Goal: Task Accomplishment & Management: Manage account settings

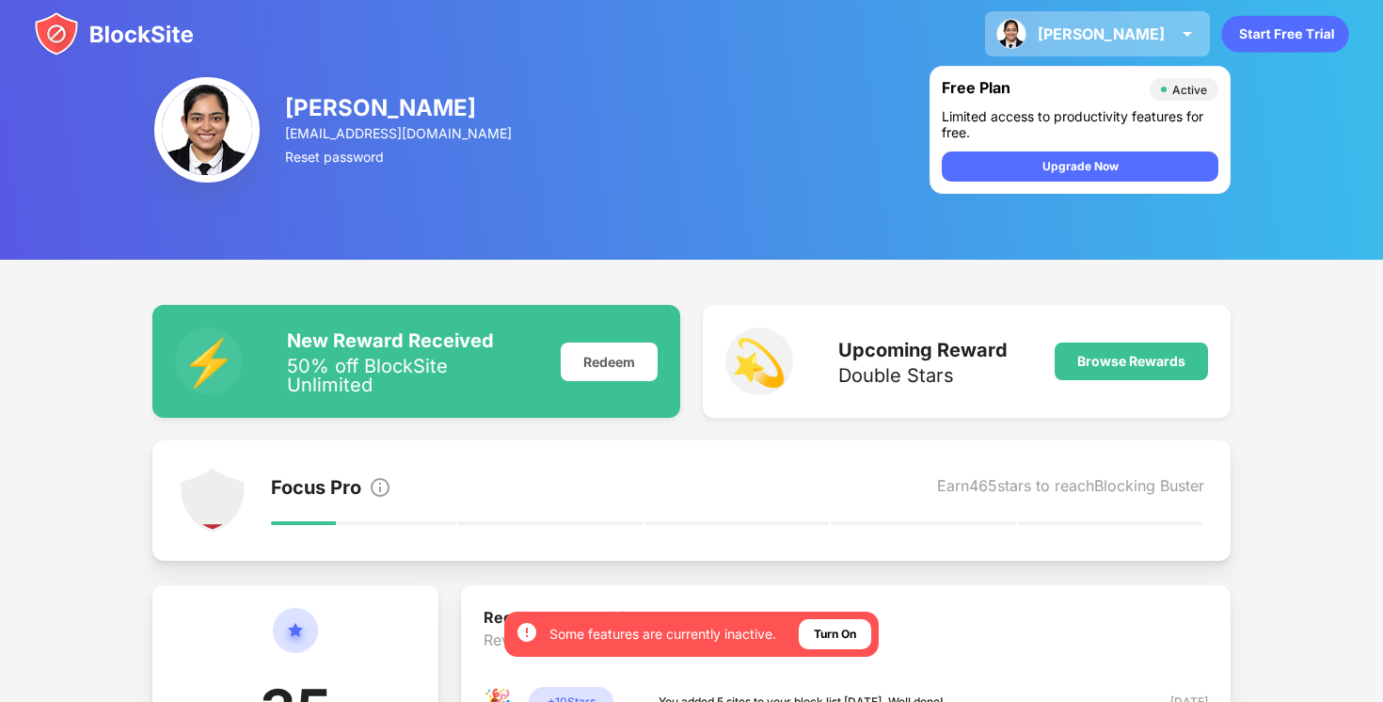
click at [1145, 25] on div "[PERSON_NAME]" at bounding box center [1101, 33] width 127 height 19
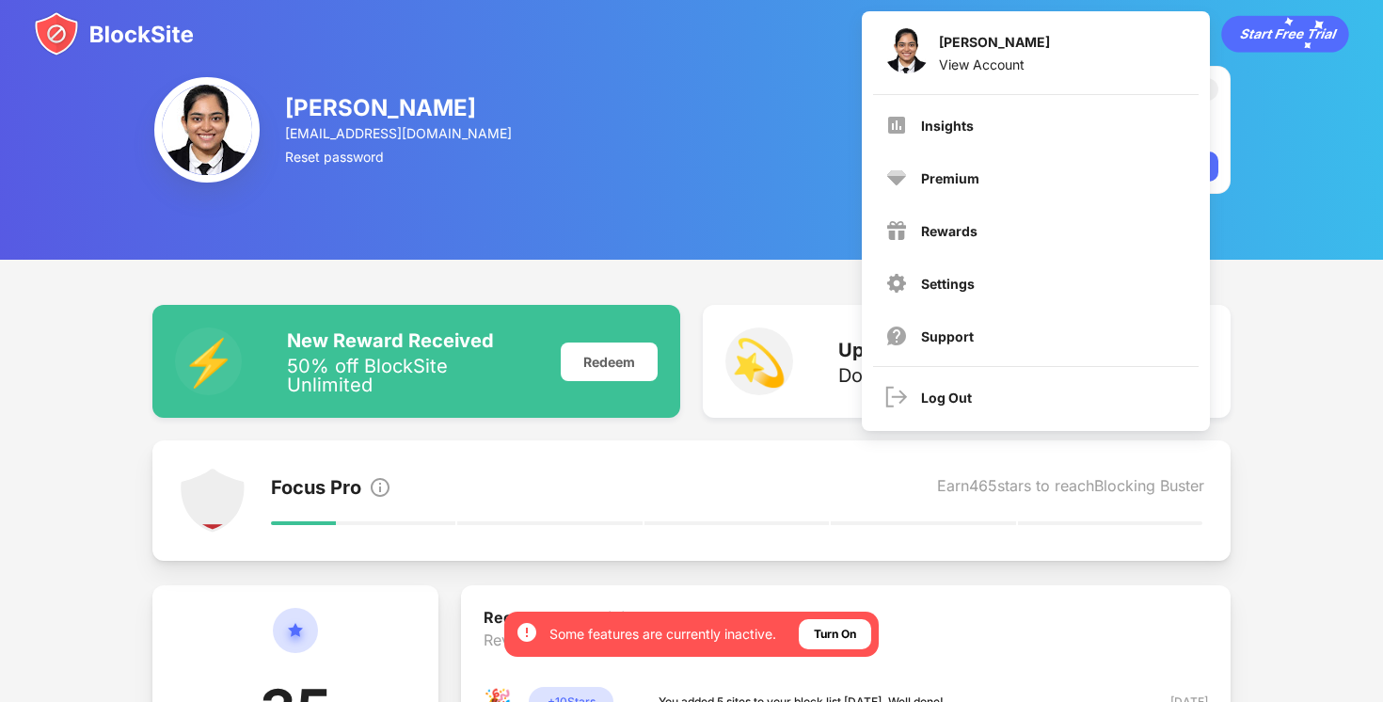
click at [758, 238] on div "[PERSON_NAME] [EMAIL_ADDRESS][DOMAIN_NAME] Reset password Free Plan Active Limi…" at bounding box center [691, 130] width 1383 height 260
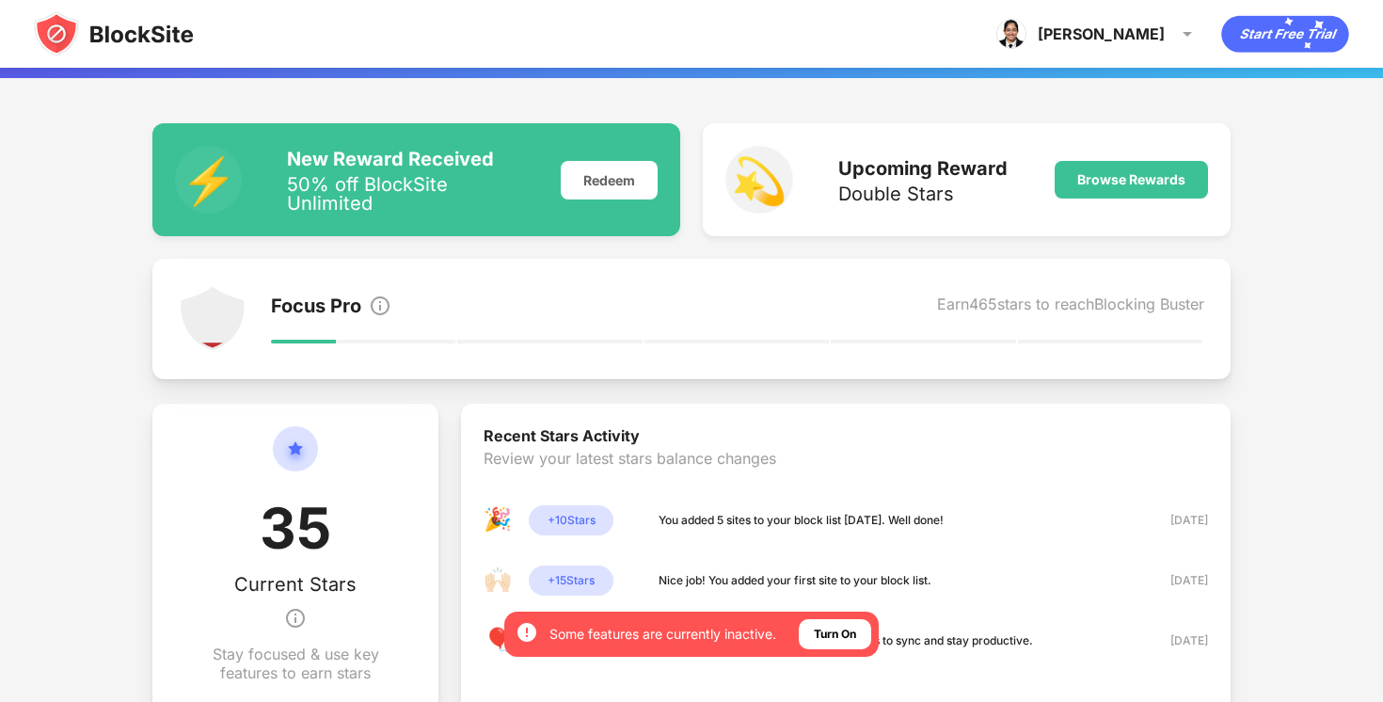
scroll to position [125, 0]
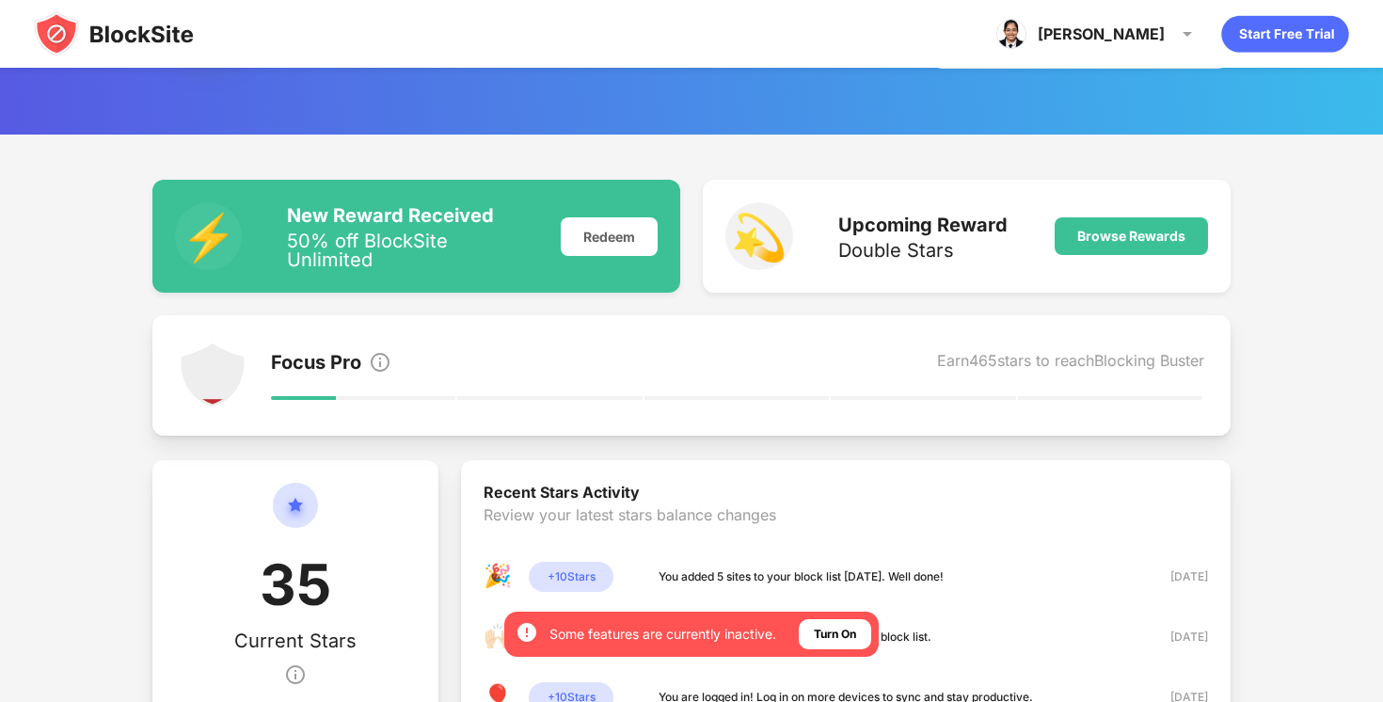
click at [427, 222] on div "New Reward Received" at bounding box center [412, 215] width 251 height 23
click at [607, 227] on div "Redeem" at bounding box center [609, 236] width 97 height 39
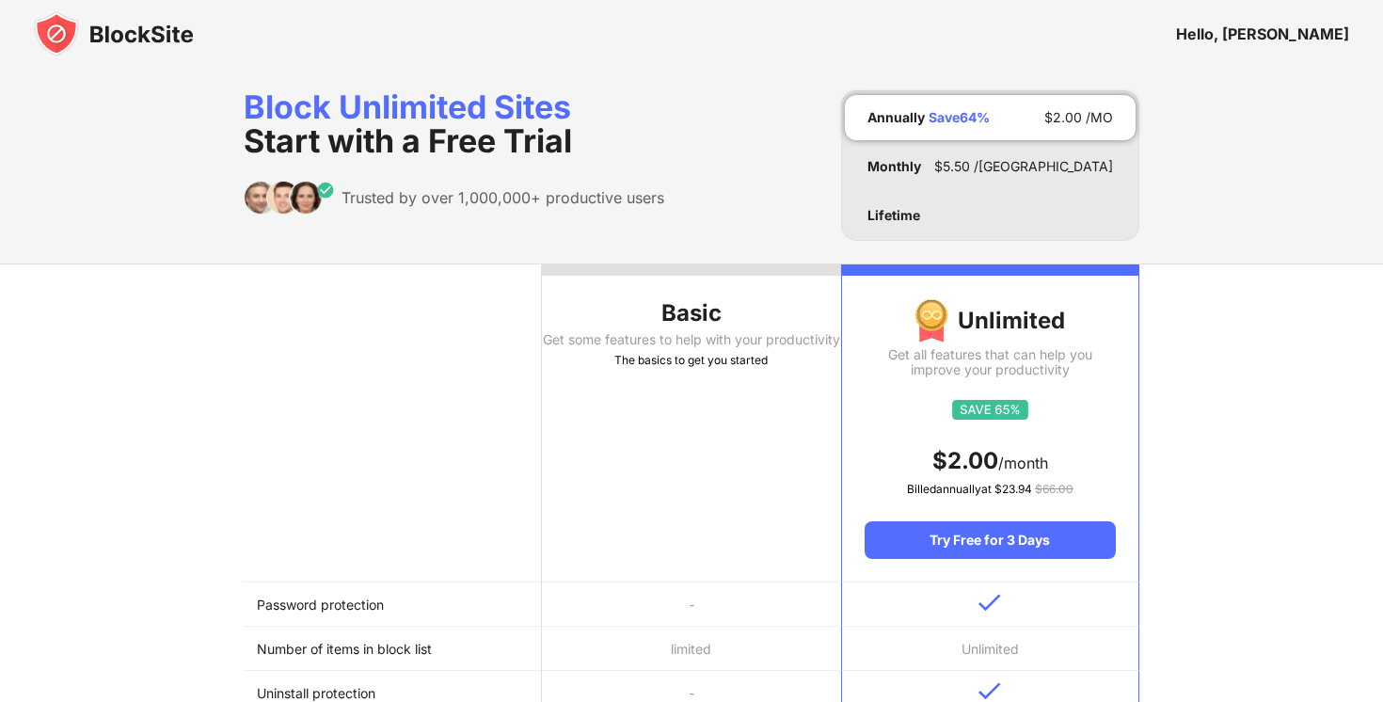
scroll to position [125, 0]
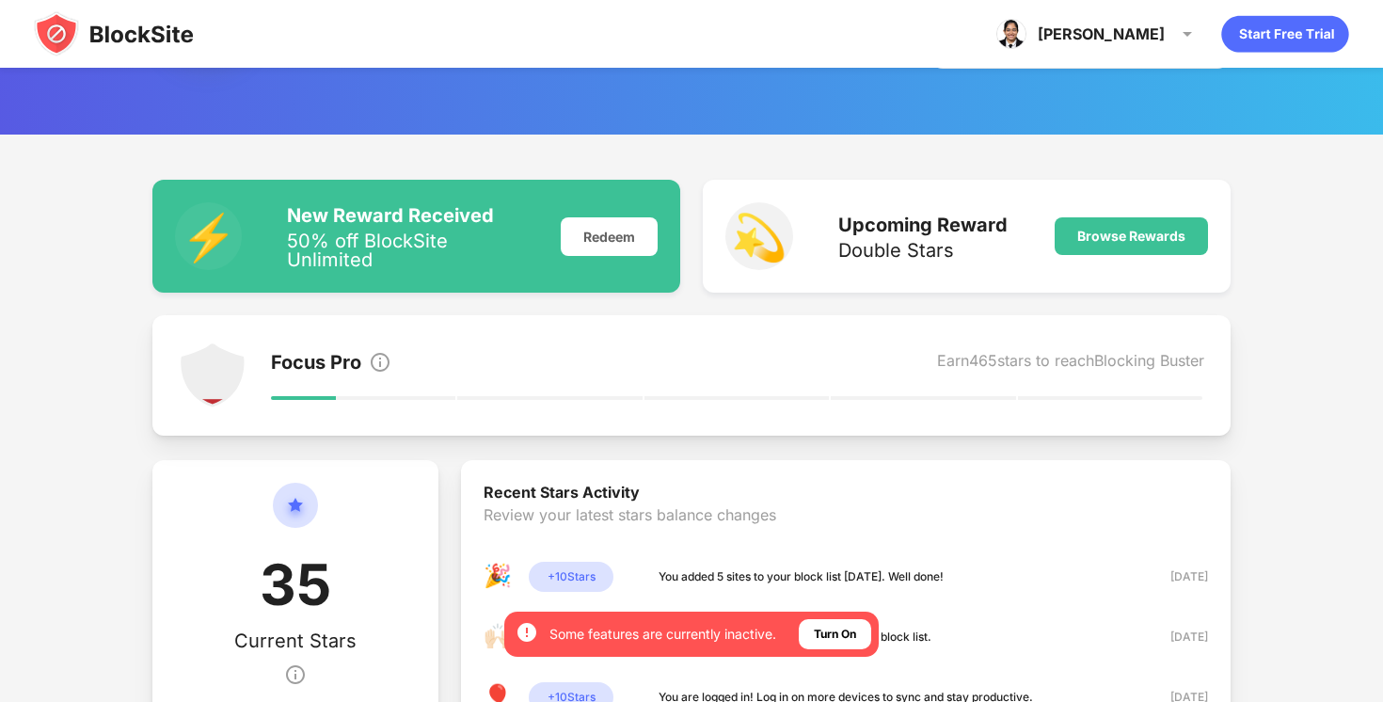
click at [148, 37] on img at bounding box center [114, 33] width 160 height 45
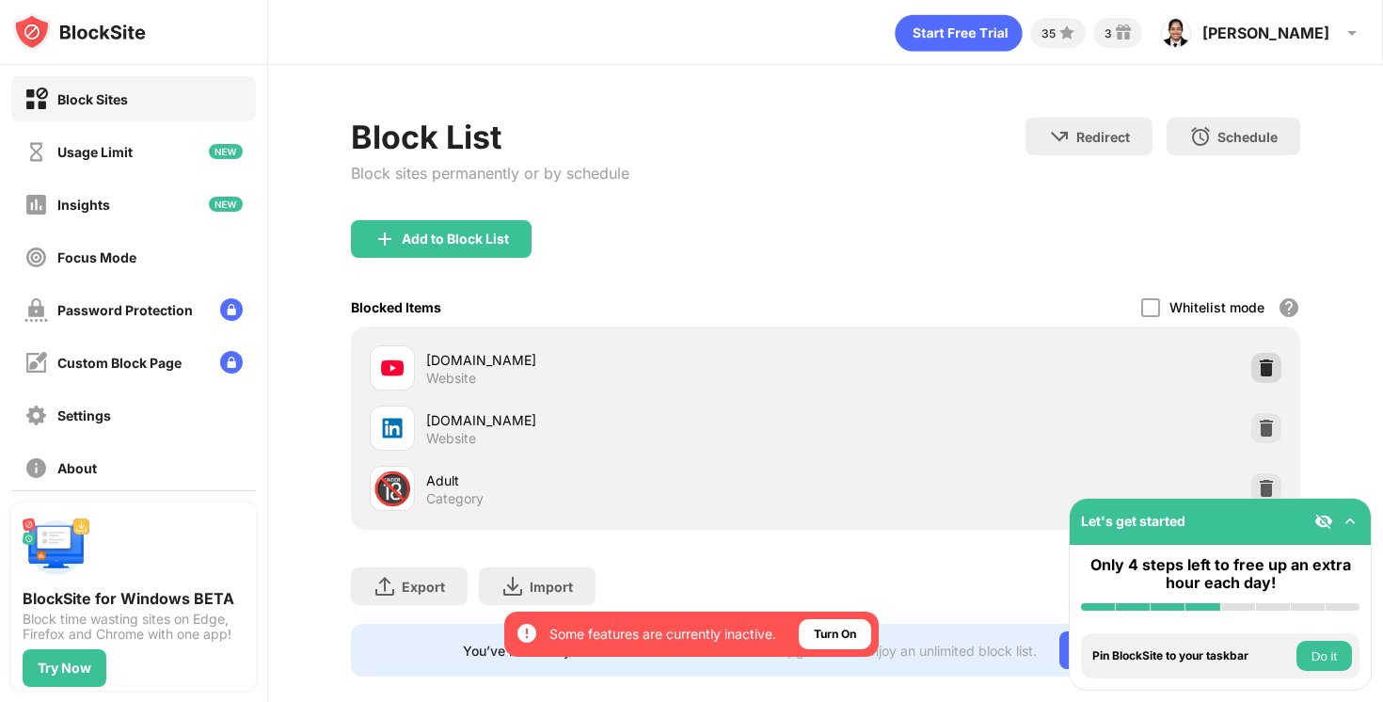
click at [1255, 360] on div at bounding box center [1267, 368] width 30 height 30
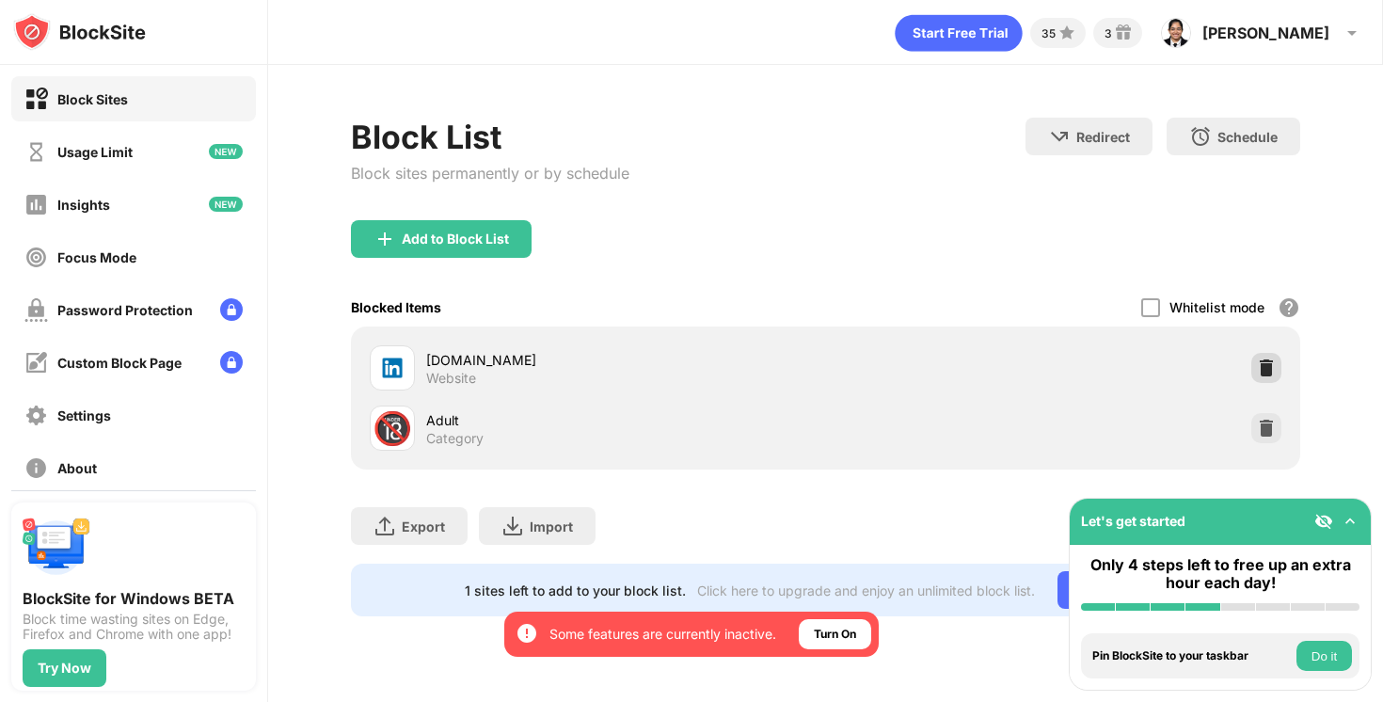
click at [1265, 360] on img at bounding box center [1266, 368] width 19 height 19
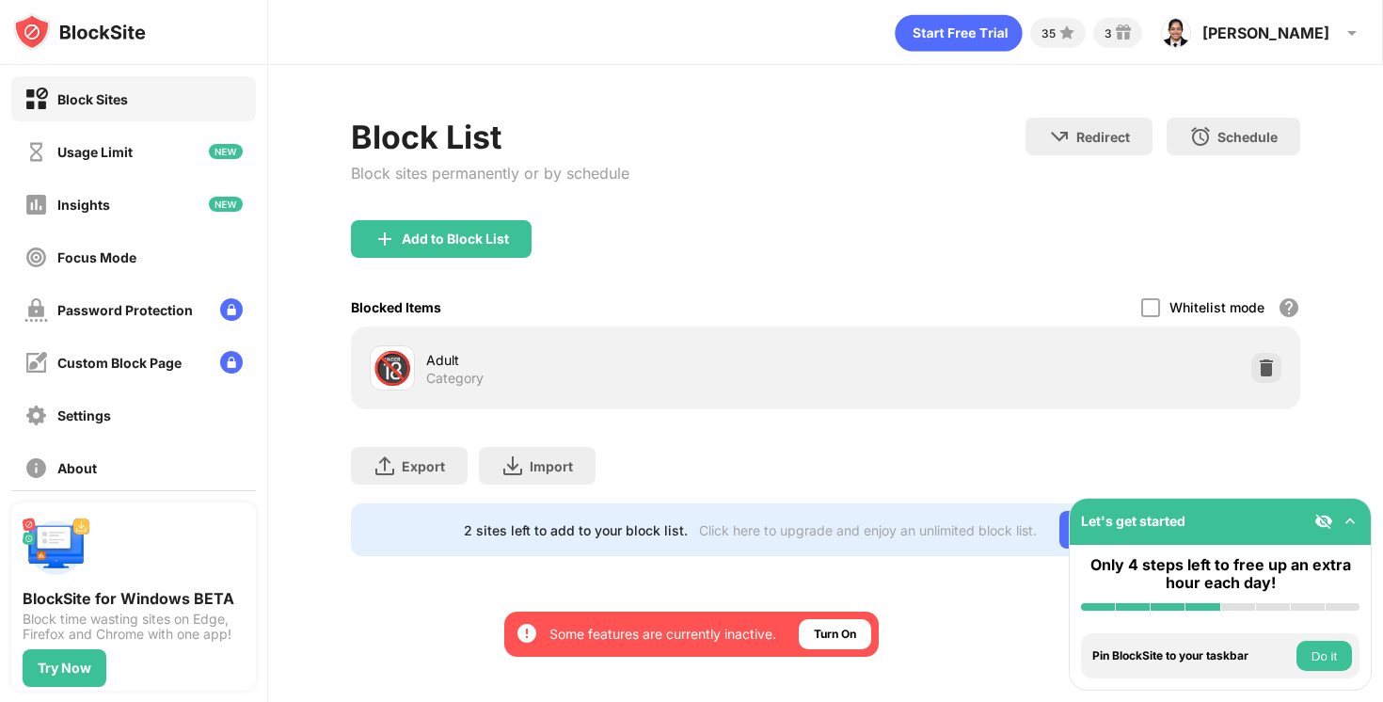
click at [1346, 527] on img at bounding box center [1350, 521] width 19 height 19
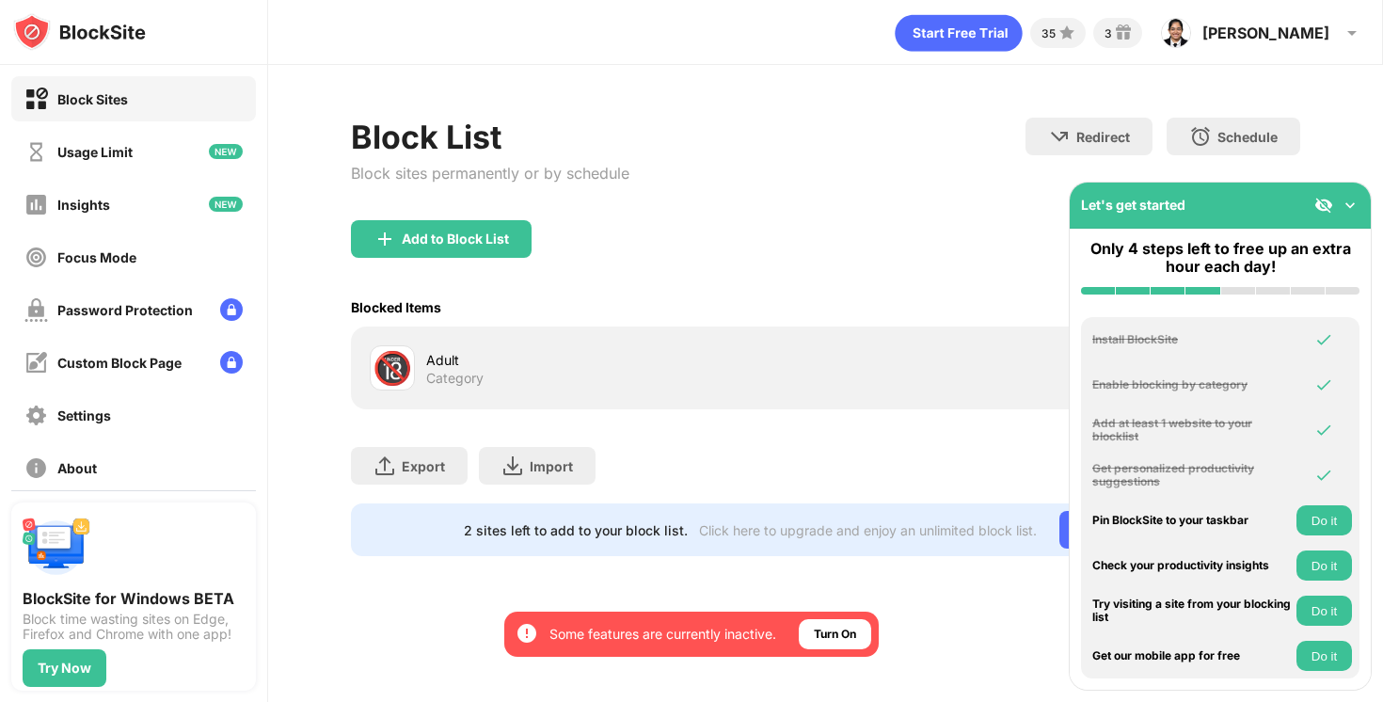
click at [1347, 208] on img at bounding box center [1350, 205] width 19 height 19
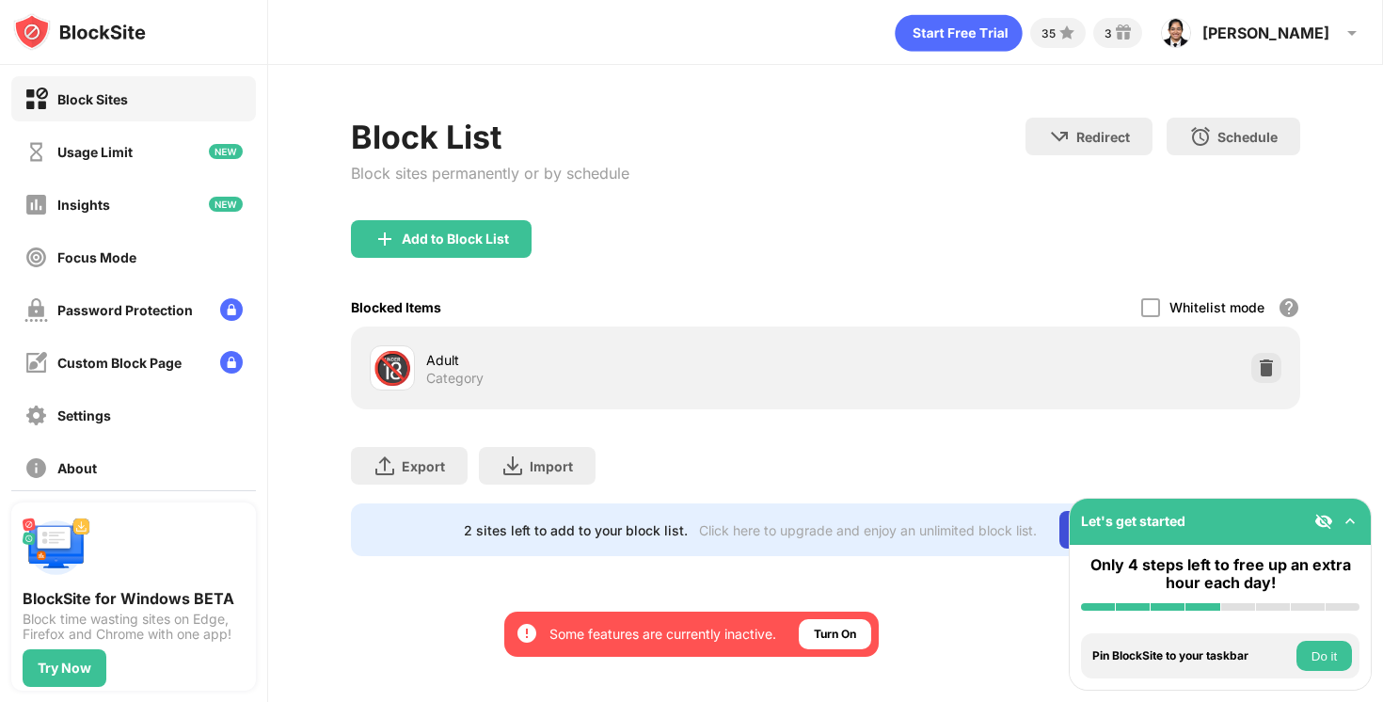
click at [1068, 523] on div "Go Unlimited" at bounding box center [1124, 530] width 129 height 38
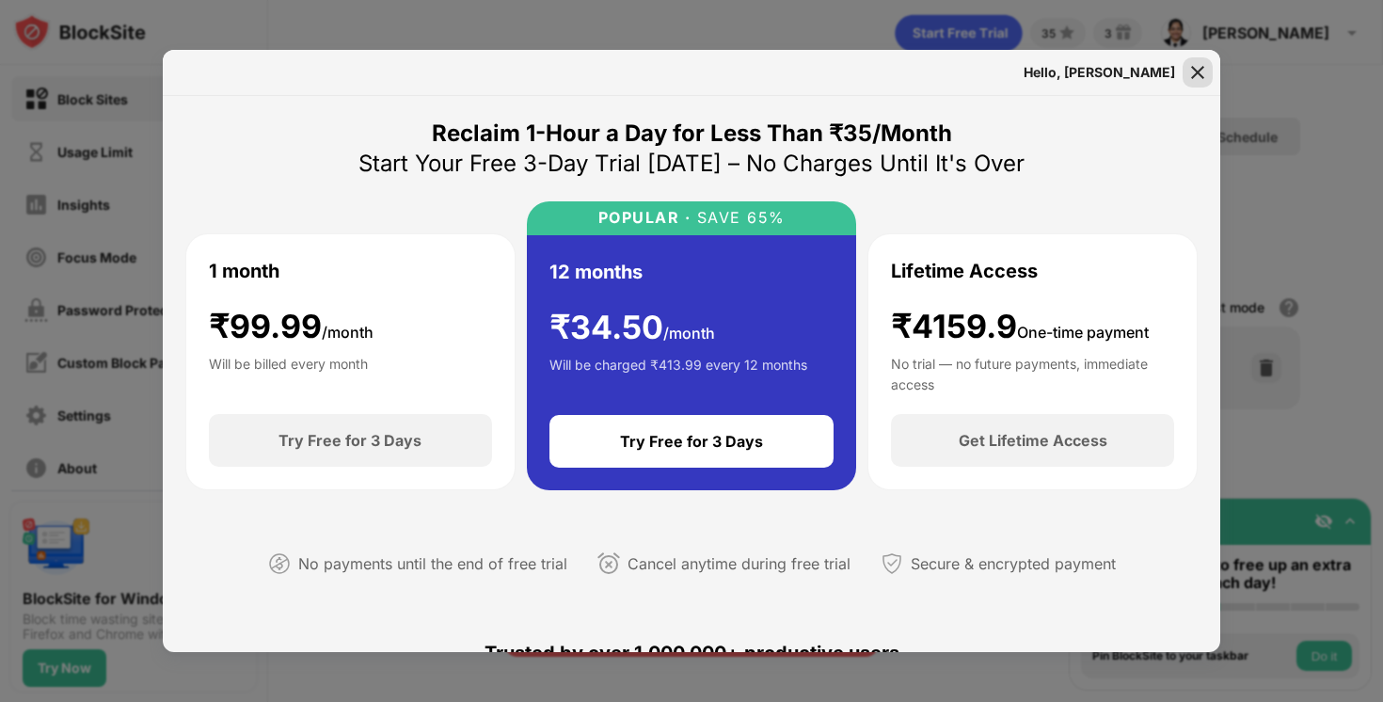
click at [1196, 71] on img at bounding box center [1198, 72] width 19 height 19
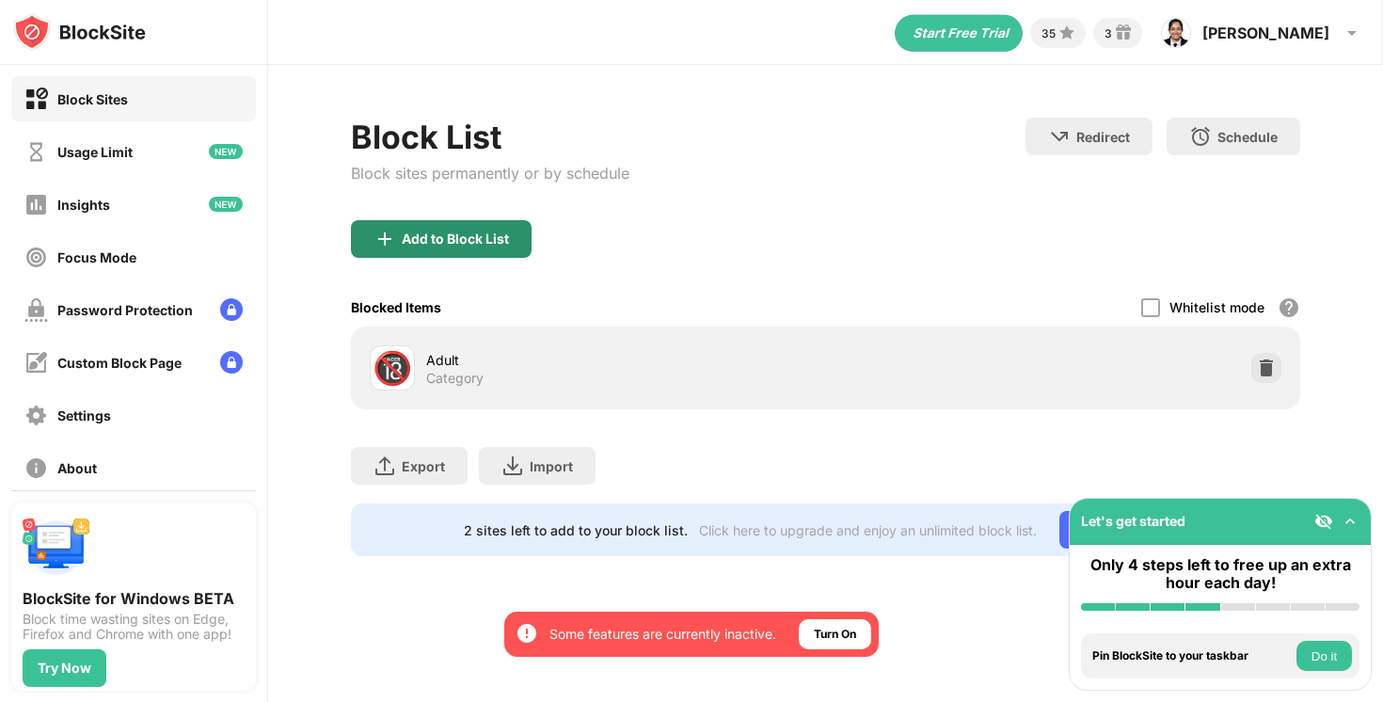
click at [492, 247] on div "Add to Block List" at bounding box center [441, 239] width 181 height 38
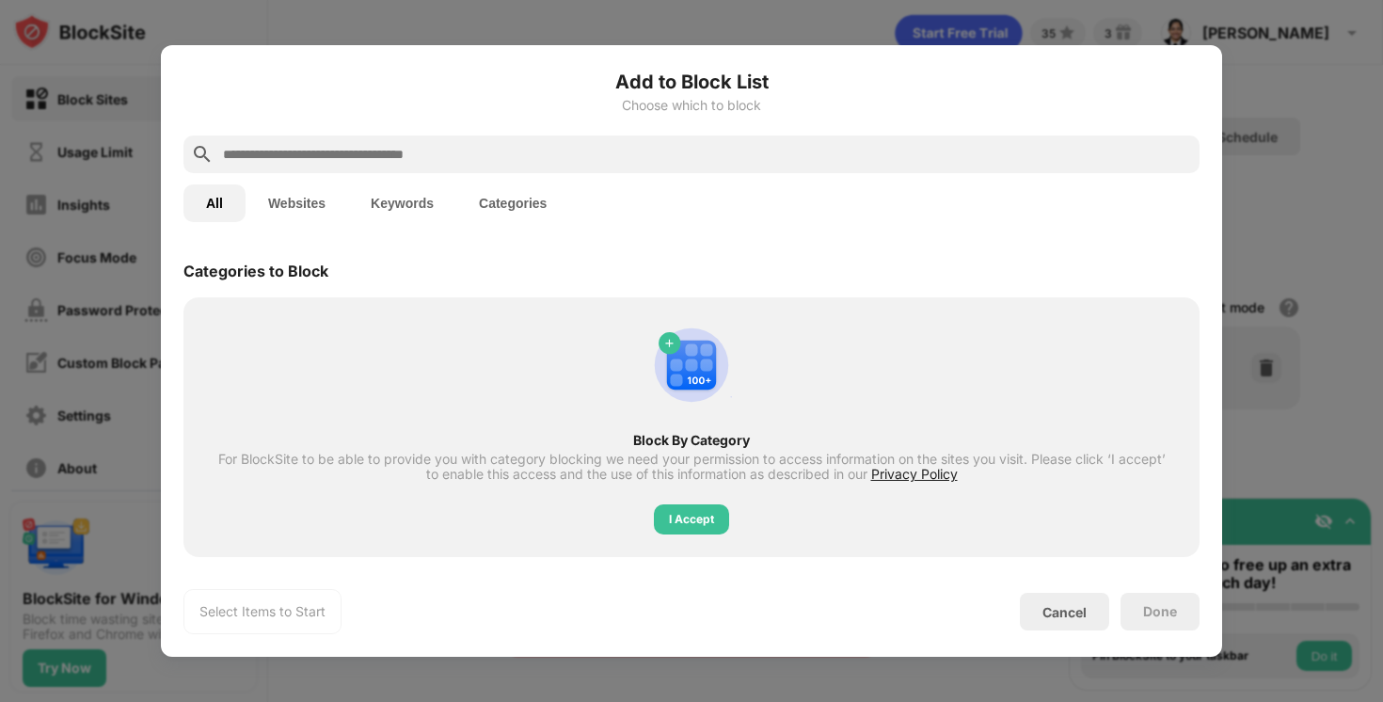
click at [304, 206] on button "Websites" at bounding box center [297, 203] width 103 height 38
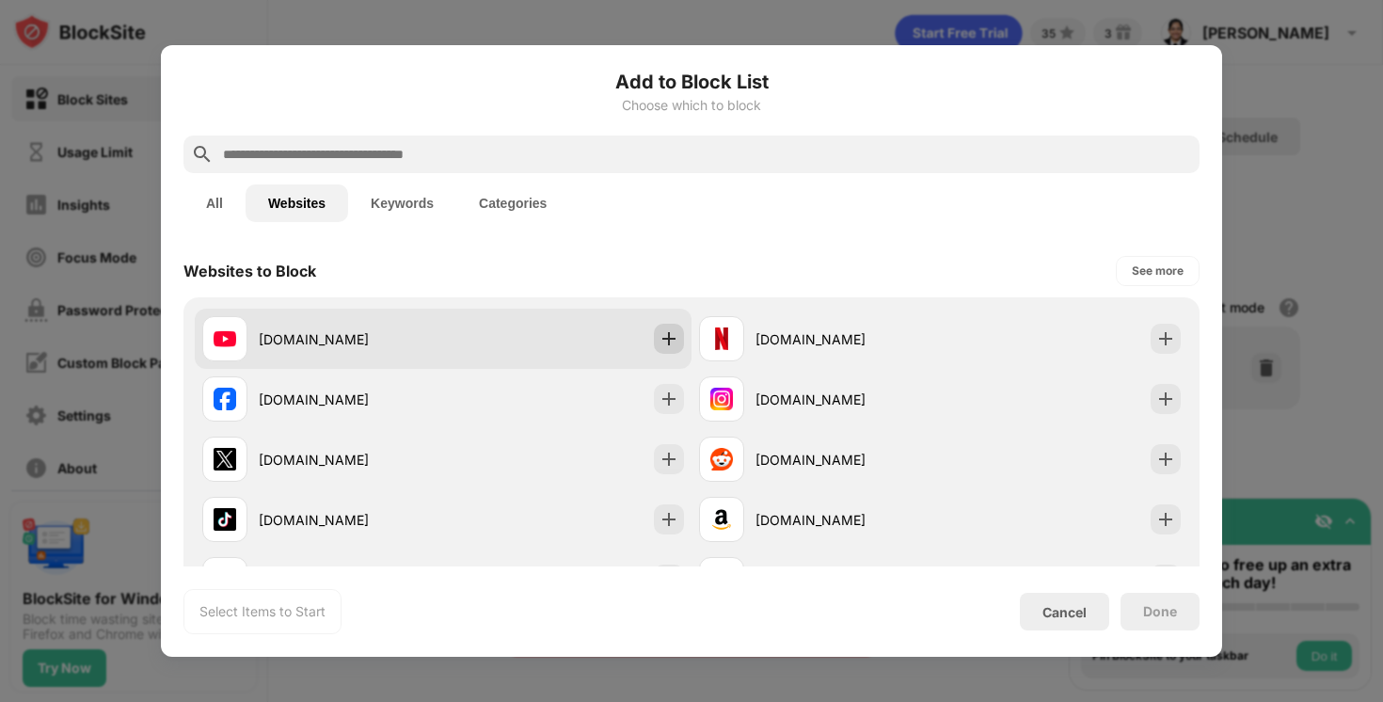
click at [665, 347] on img at bounding box center [669, 338] width 19 height 19
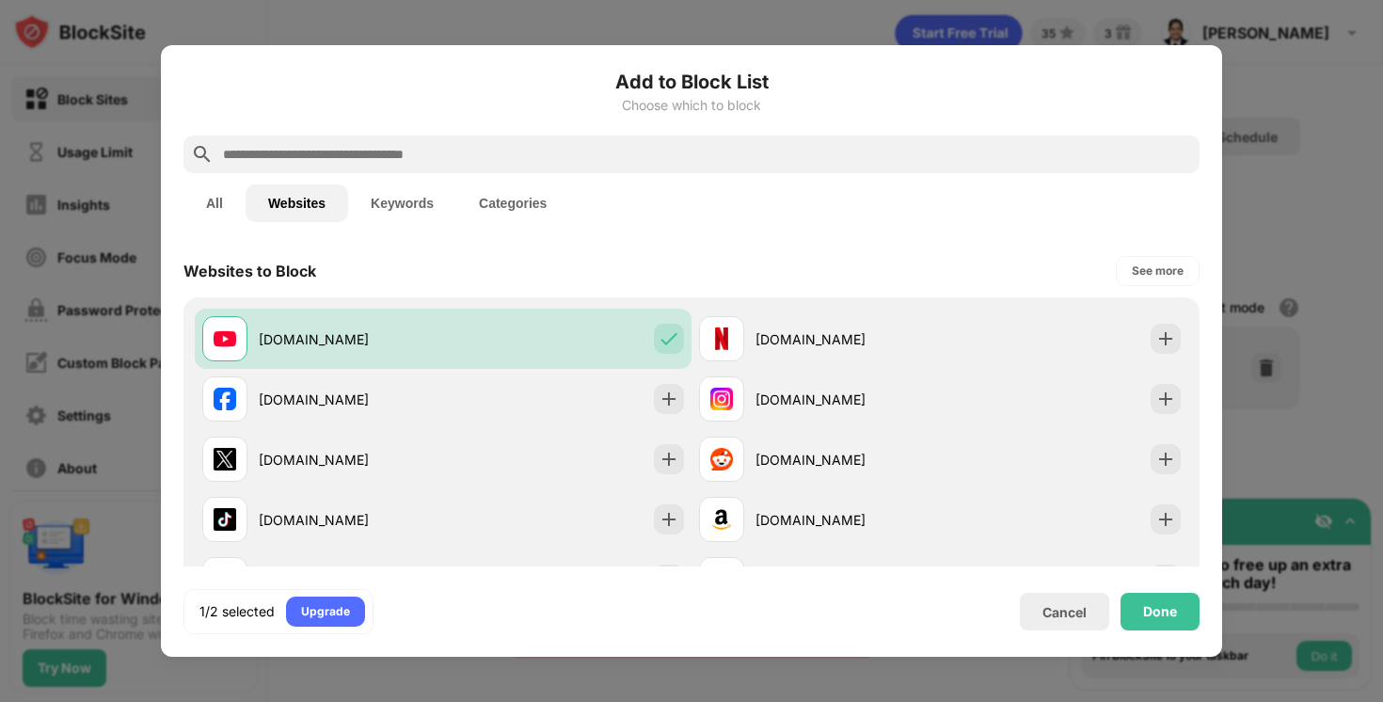
click at [556, 161] on input "text" at bounding box center [706, 154] width 971 height 23
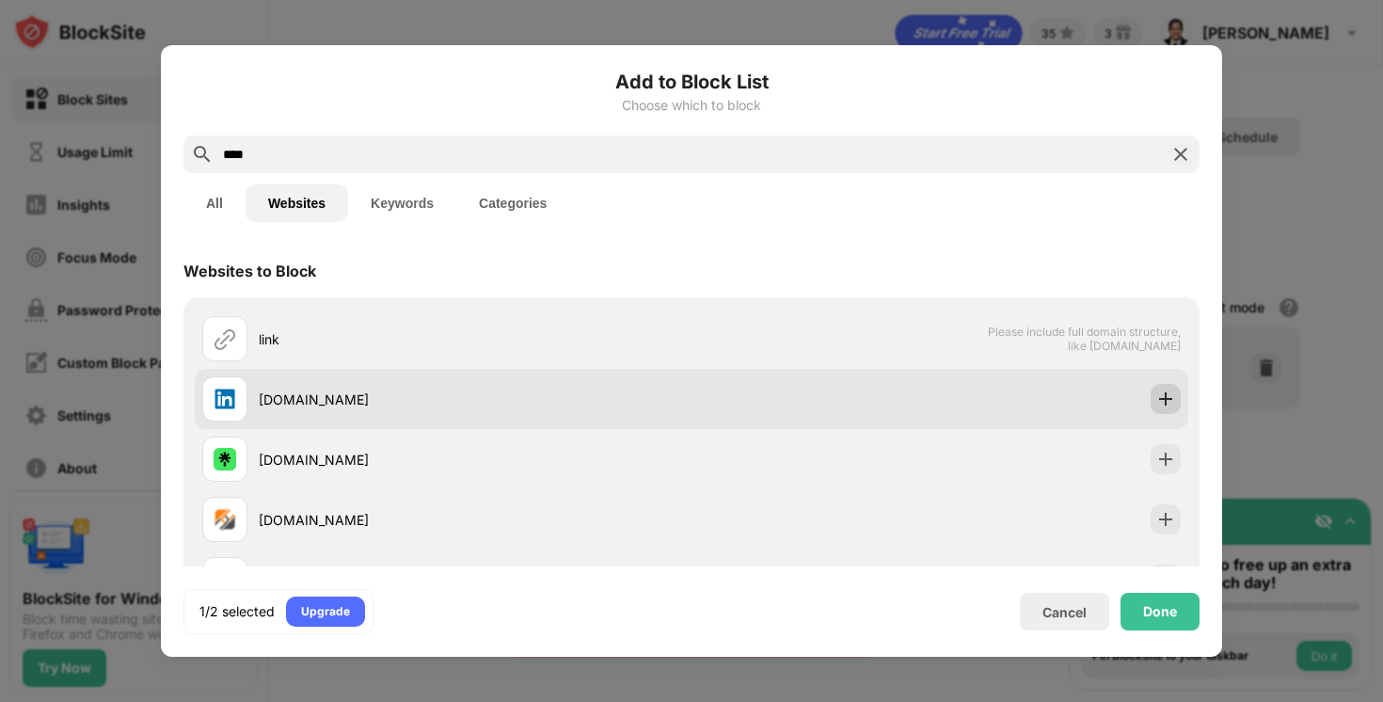
type input "****"
click at [1161, 402] on img at bounding box center [1166, 399] width 19 height 19
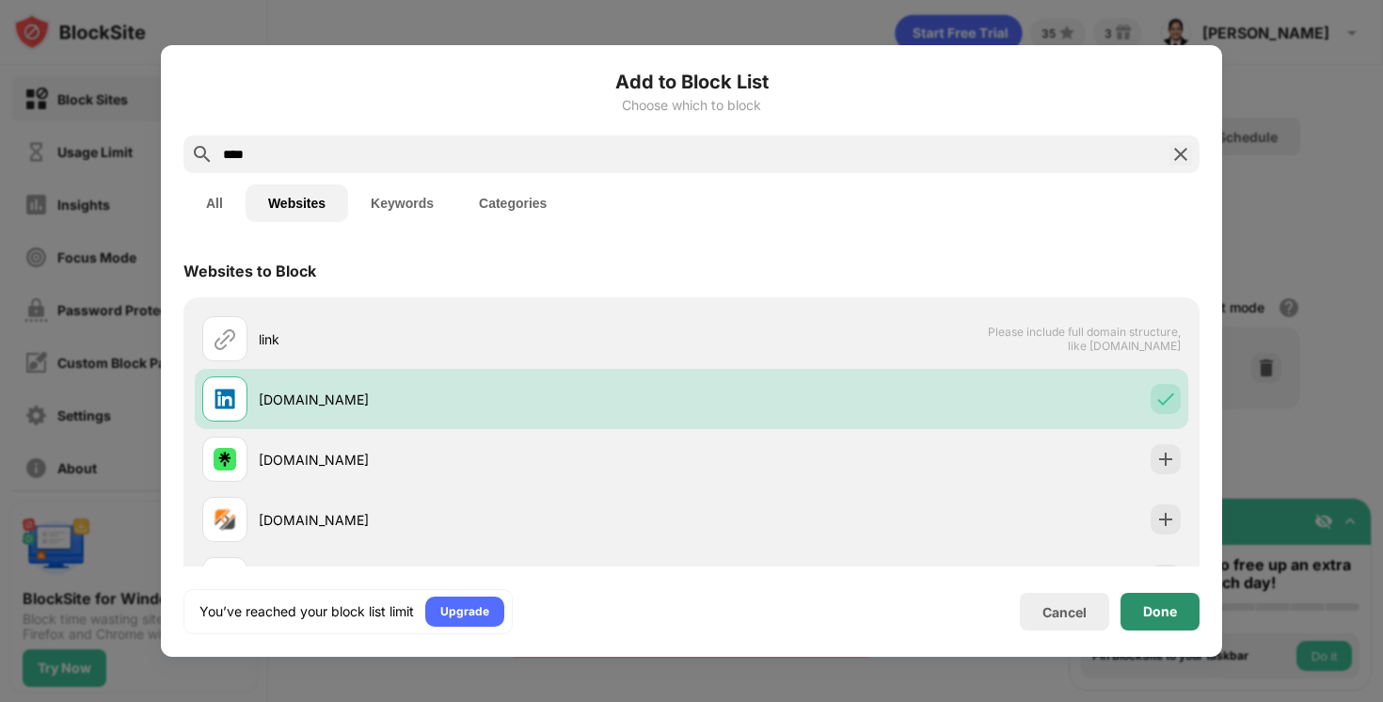
click at [1165, 608] on div "Done" at bounding box center [1160, 611] width 34 height 15
